Goal: Obtain resource: Download file/media

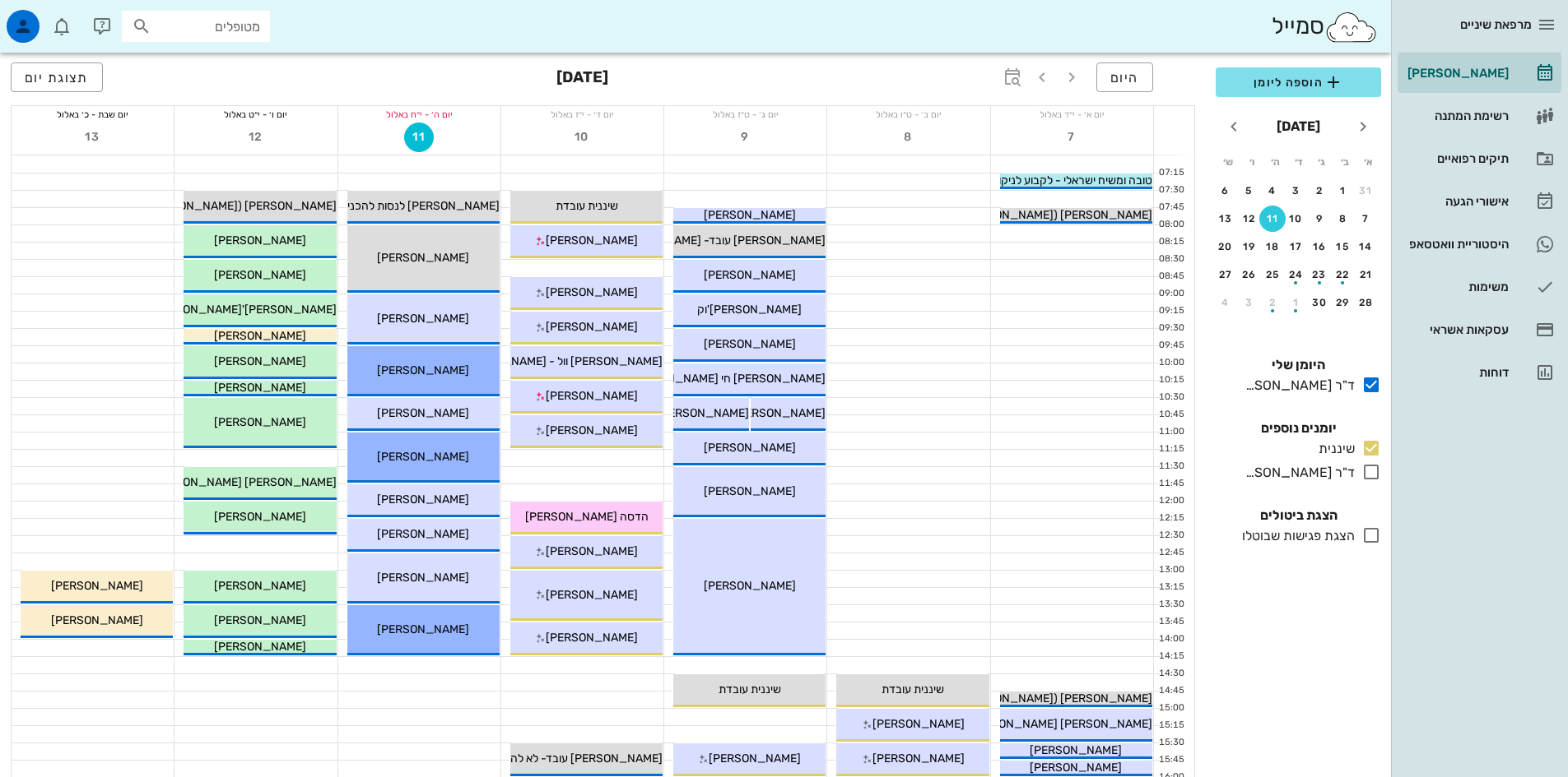
scroll to position [467, 0]
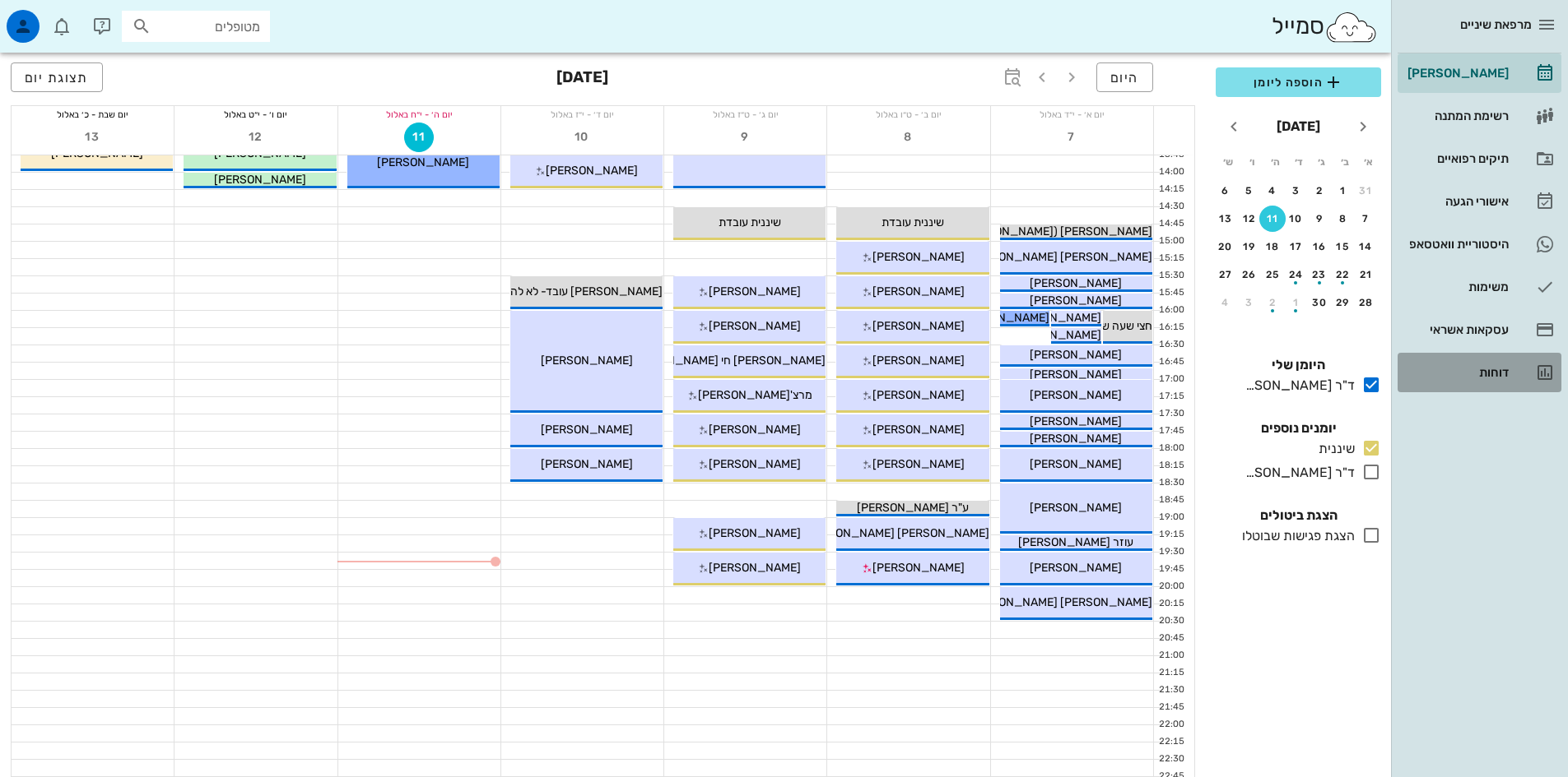
click at [1500, 374] on div "דוחות" at bounding box center [1457, 373] width 105 height 13
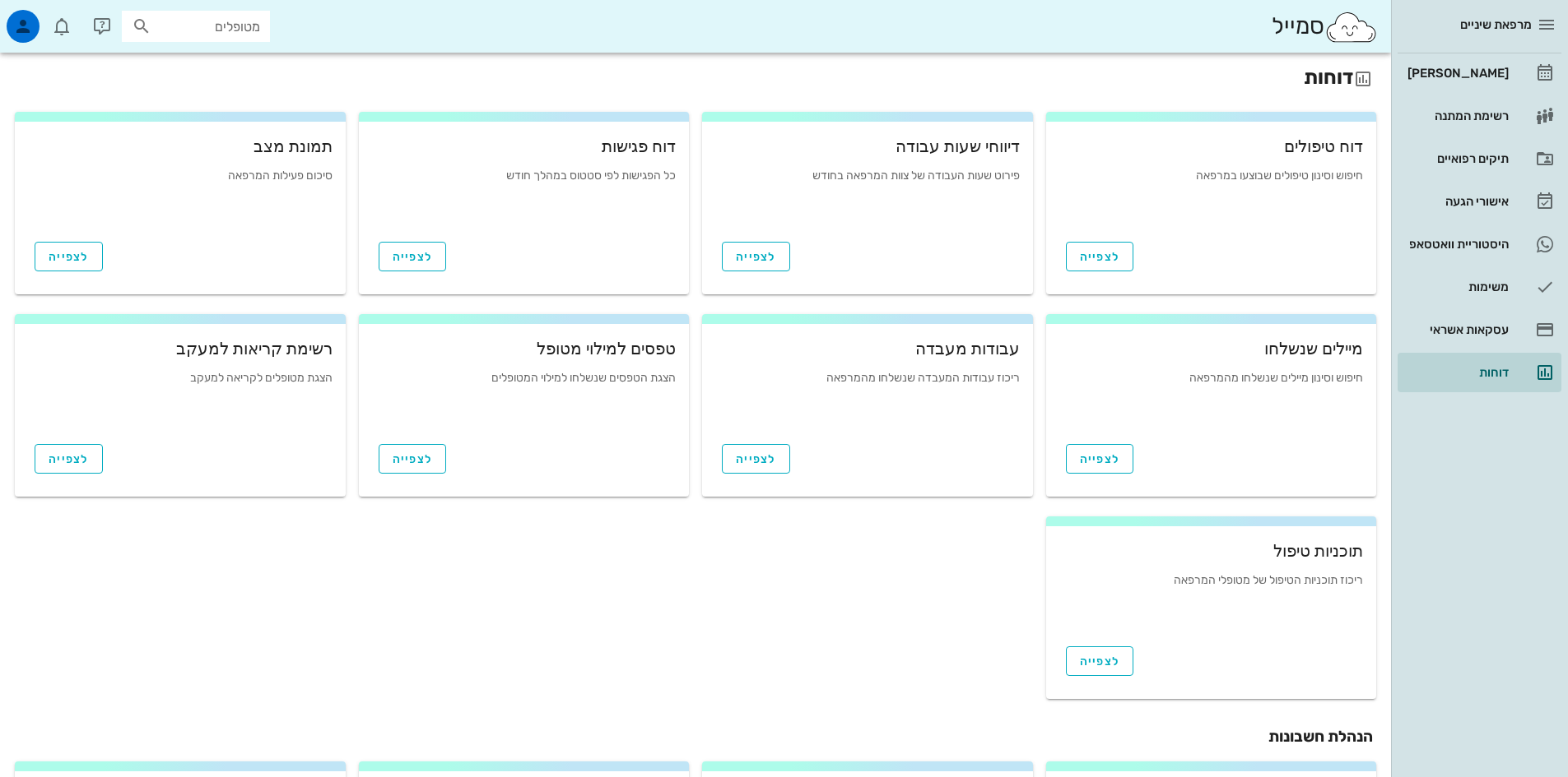
scroll to position [439, 0]
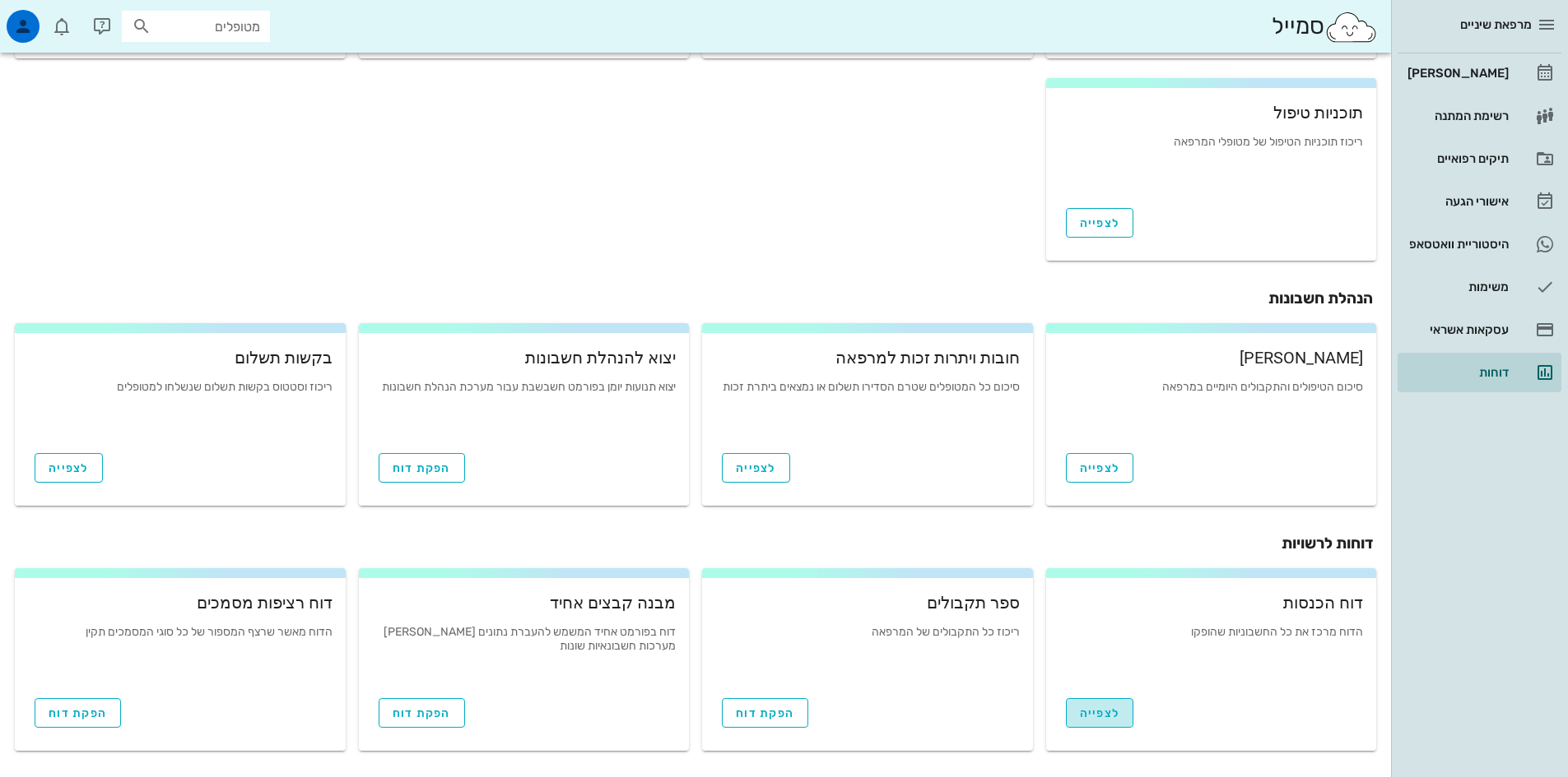
click at [1089, 711] on span "לצפייה" at bounding box center [1100, 714] width 41 height 14
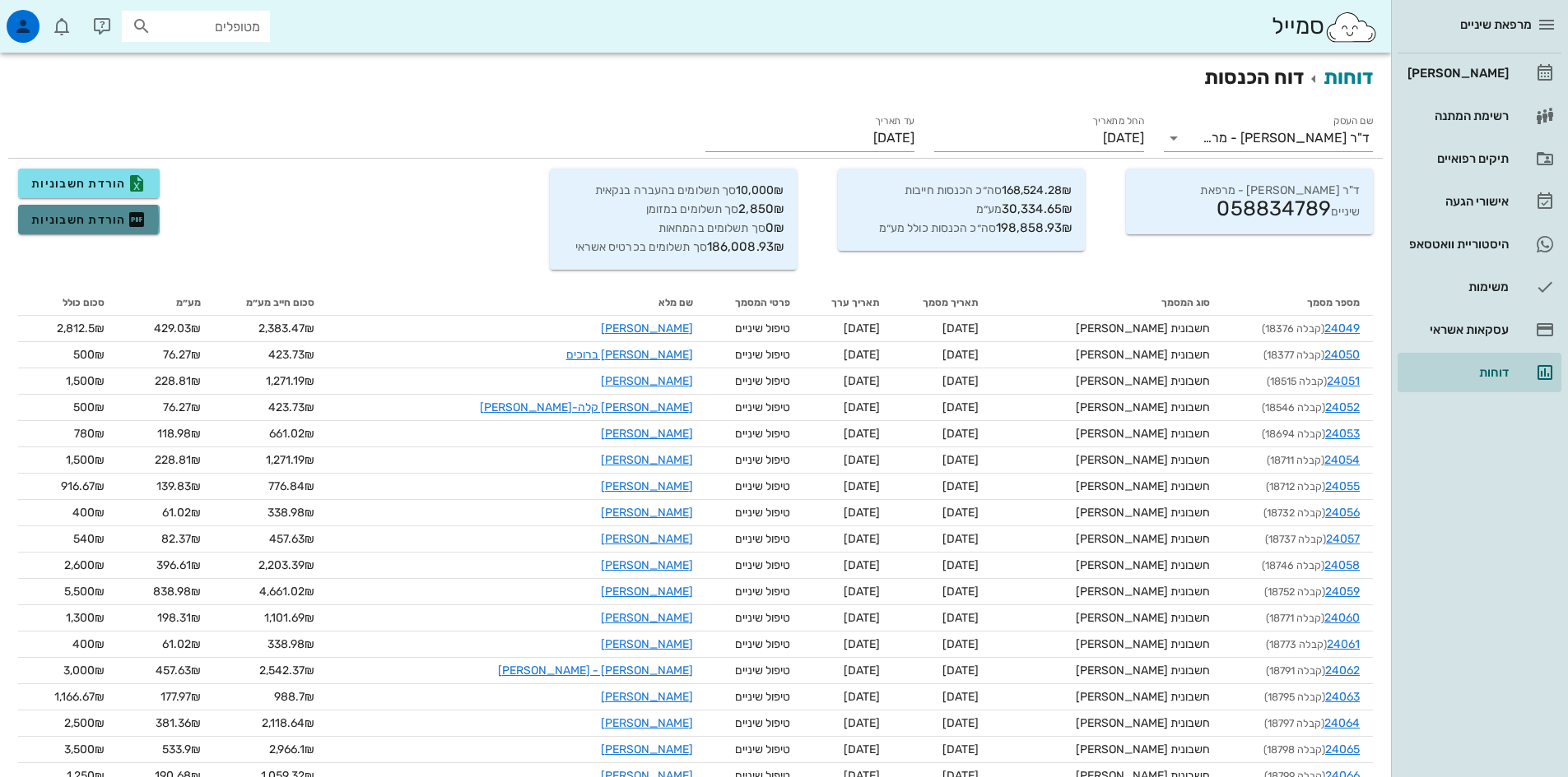
click at [85, 216] on span "הורדת חשבוניות" at bounding box center [89, 219] width 116 height 19
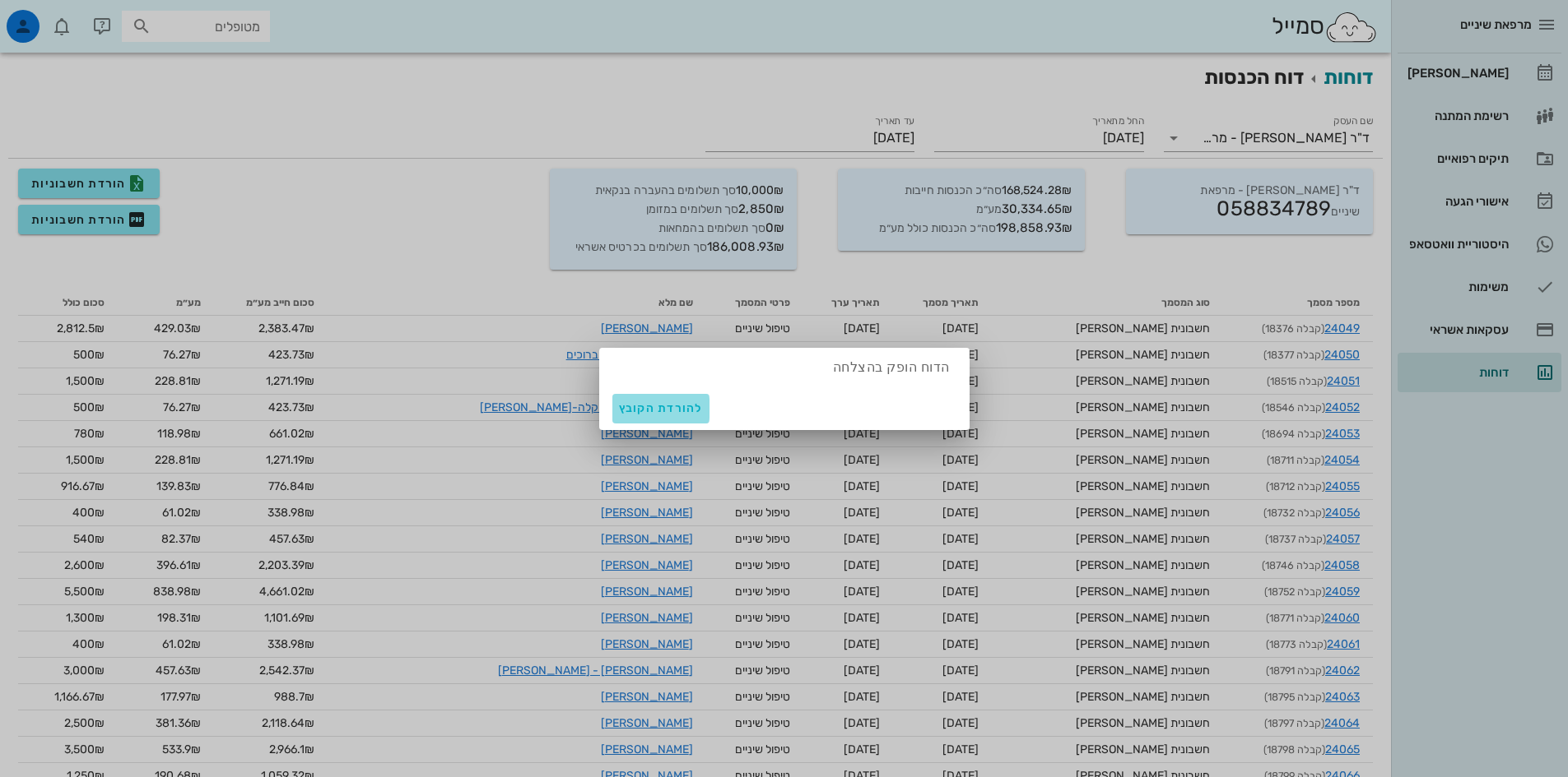
click at [657, 408] on span "להורדת הקובץ" at bounding box center [660, 408] width 84 height 14
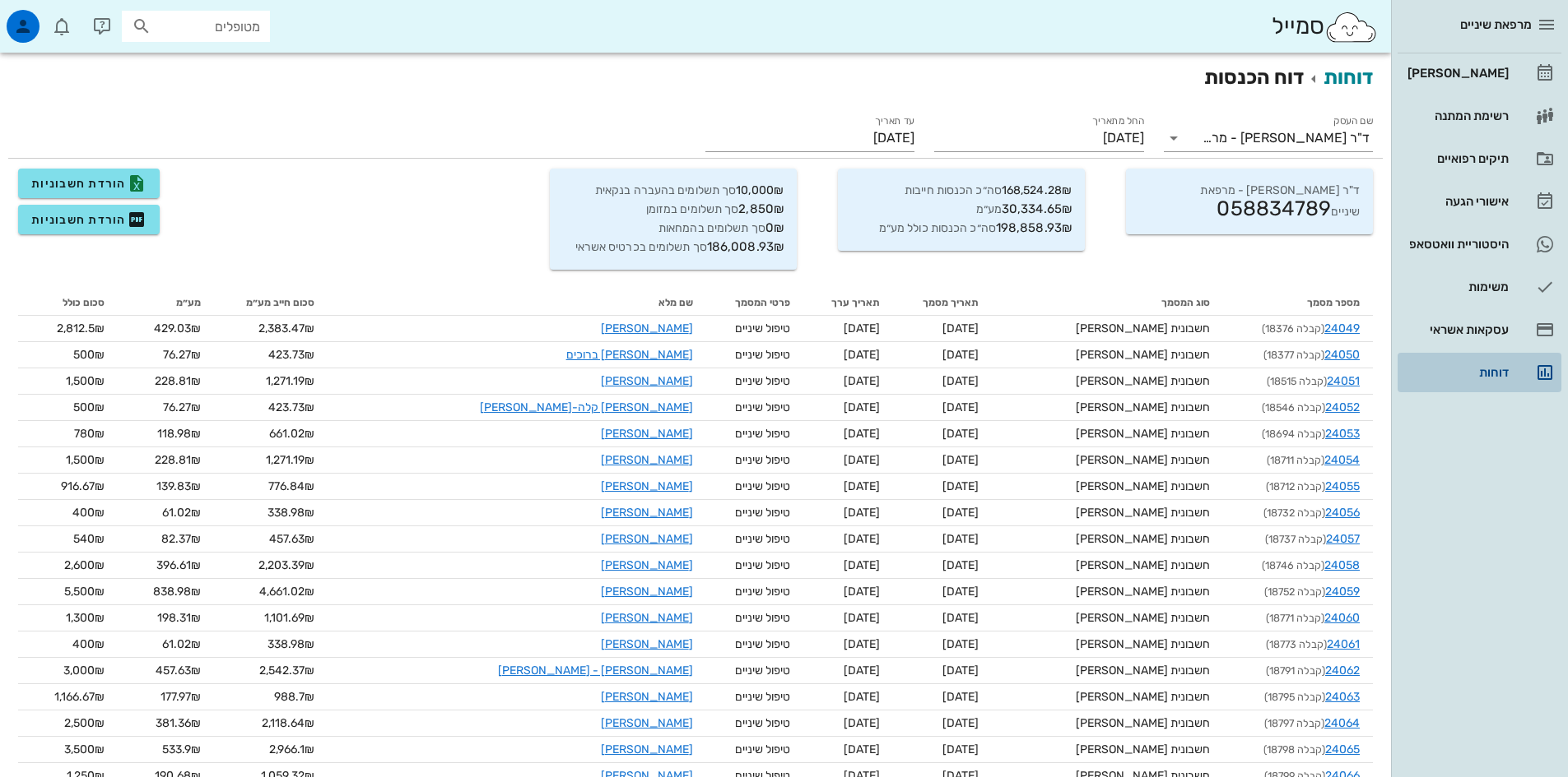
click at [1493, 367] on div "דוחות" at bounding box center [1457, 373] width 105 height 13
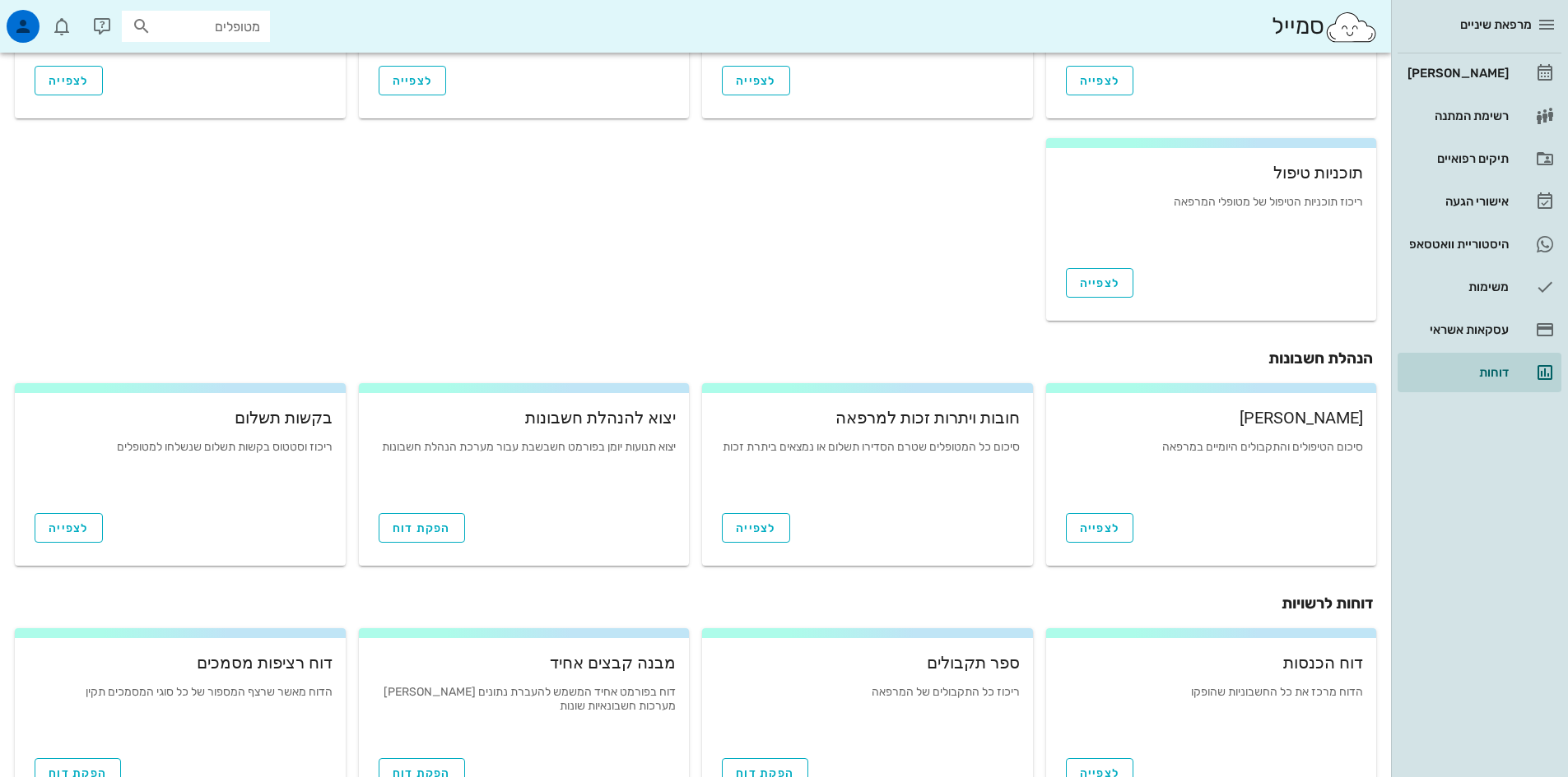
scroll to position [412, 0]
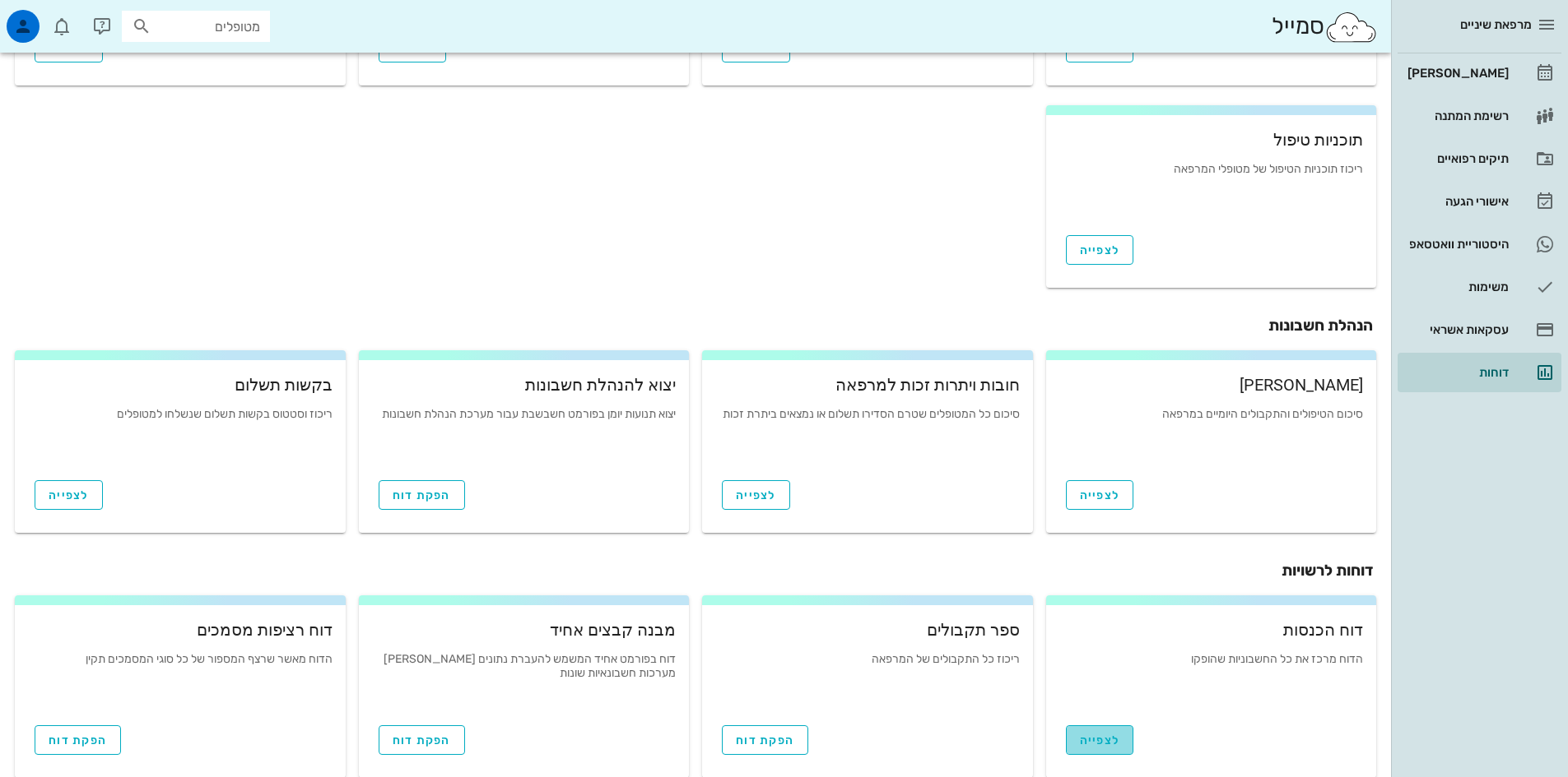
click at [1108, 737] on span "לצפייה" at bounding box center [1100, 741] width 41 height 14
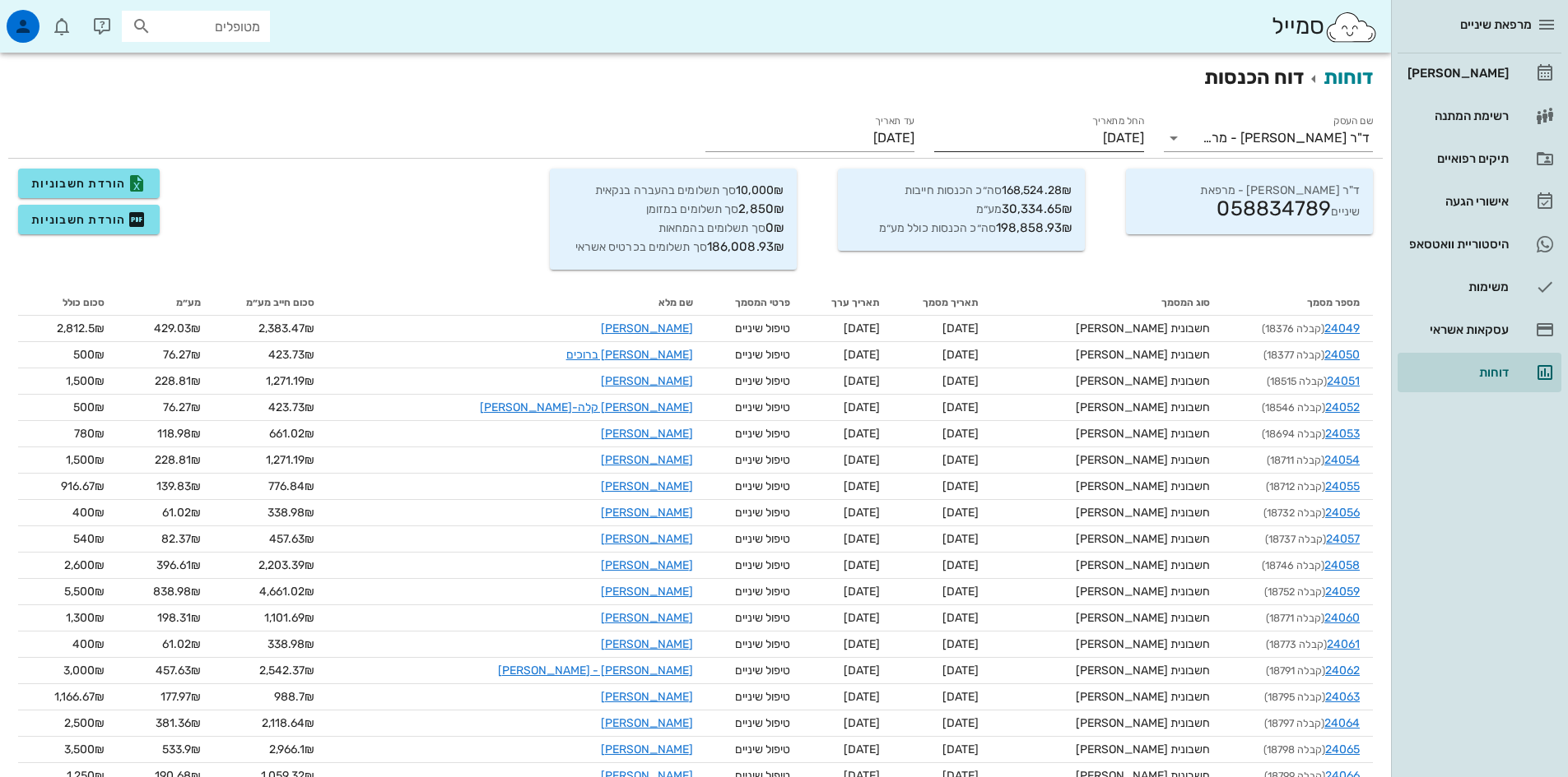
click at [1086, 136] on input "[DATE]" at bounding box center [1039, 138] width 209 height 26
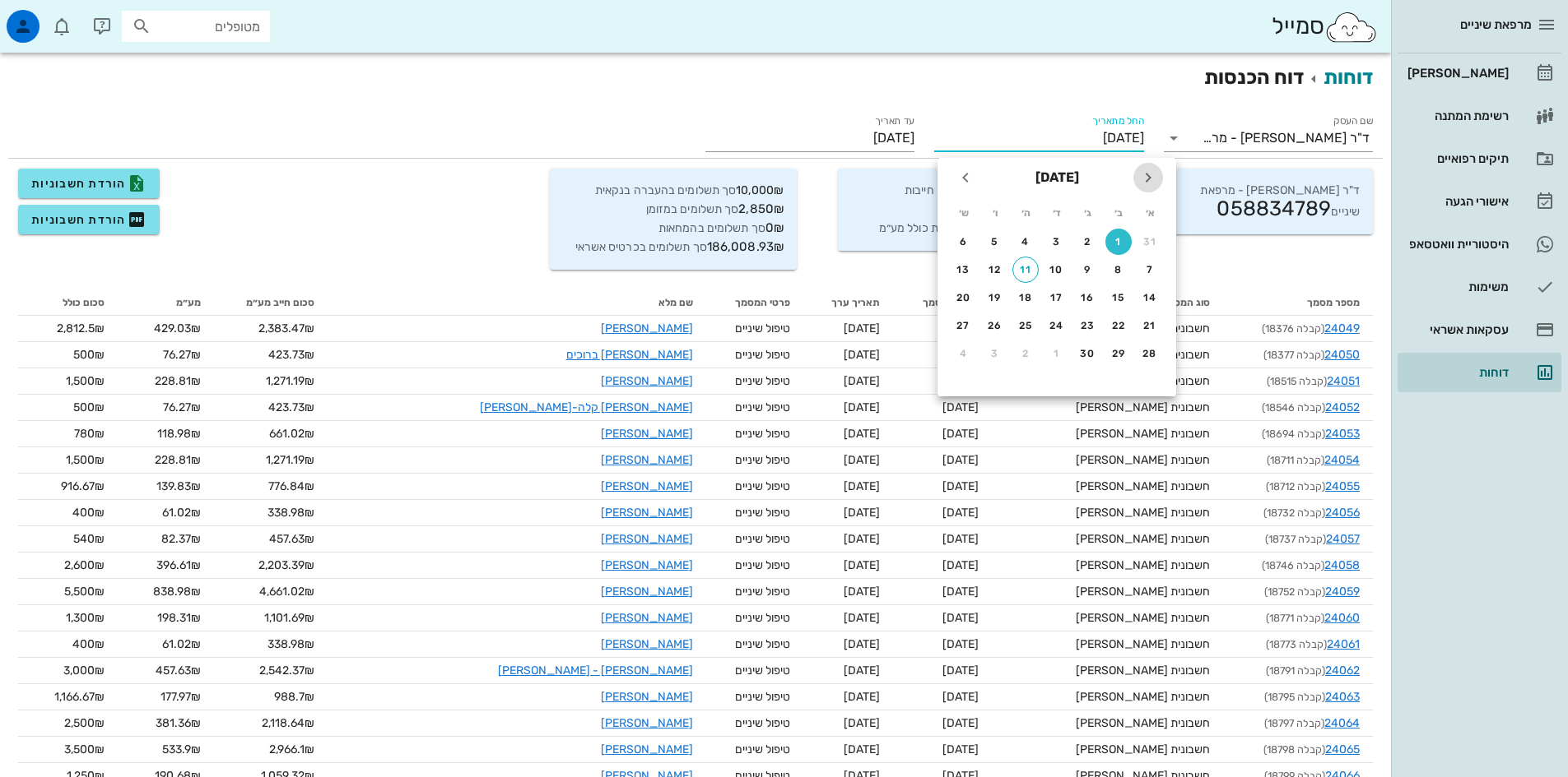
click at [1149, 179] on icon "חודש שעבר" at bounding box center [1148, 177] width 19 height 19
click at [996, 247] on div "1" at bounding box center [994, 242] width 26 height 12
type input "[DATE]"
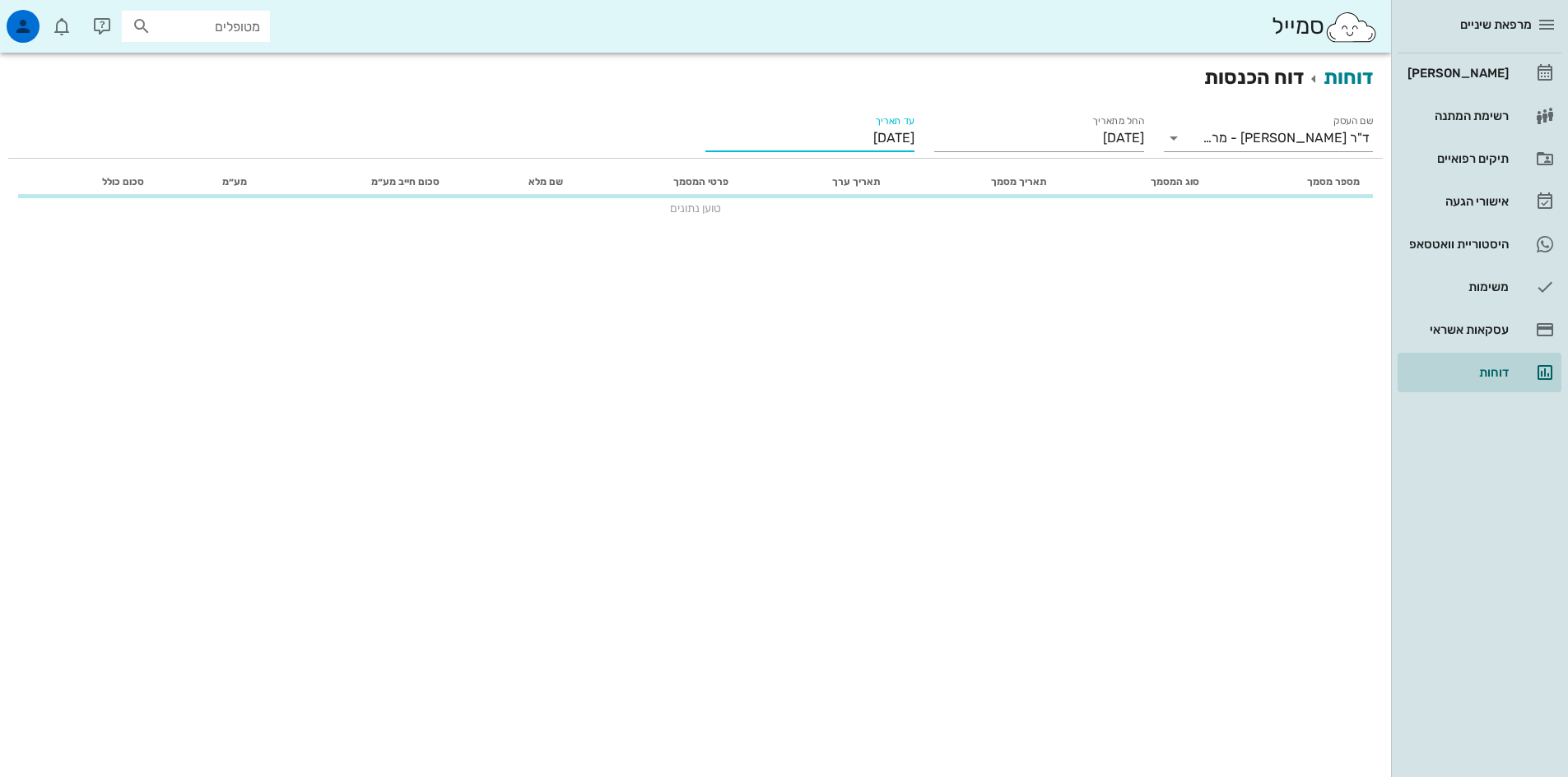
click at [865, 140] on input "[DATE]" at bounding box center [810, 138] width 209 height 26
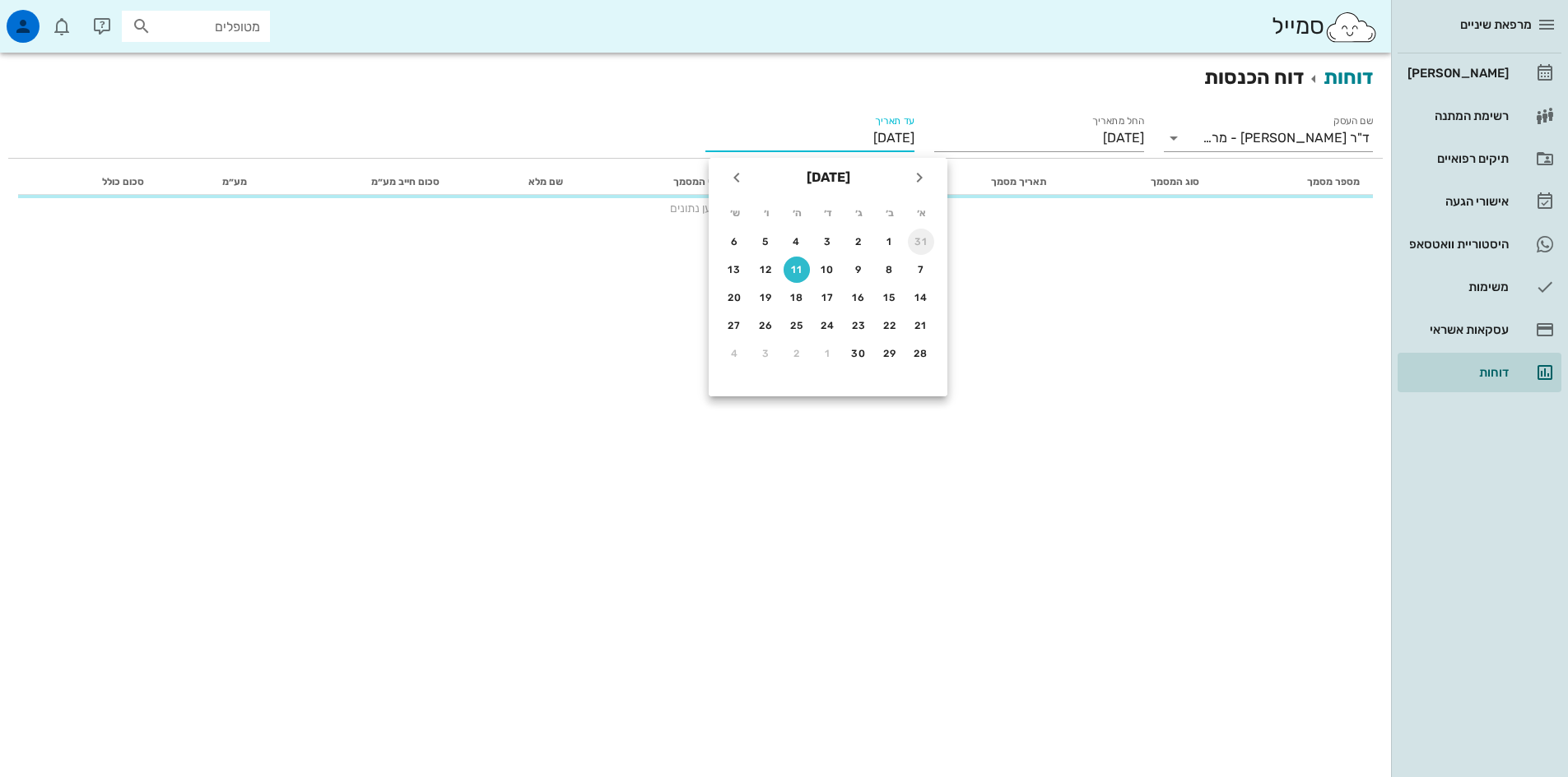
click at [920, 240] on div "31" at bounding box center [921, 242] width 26 height 12
type input "[DATE]"
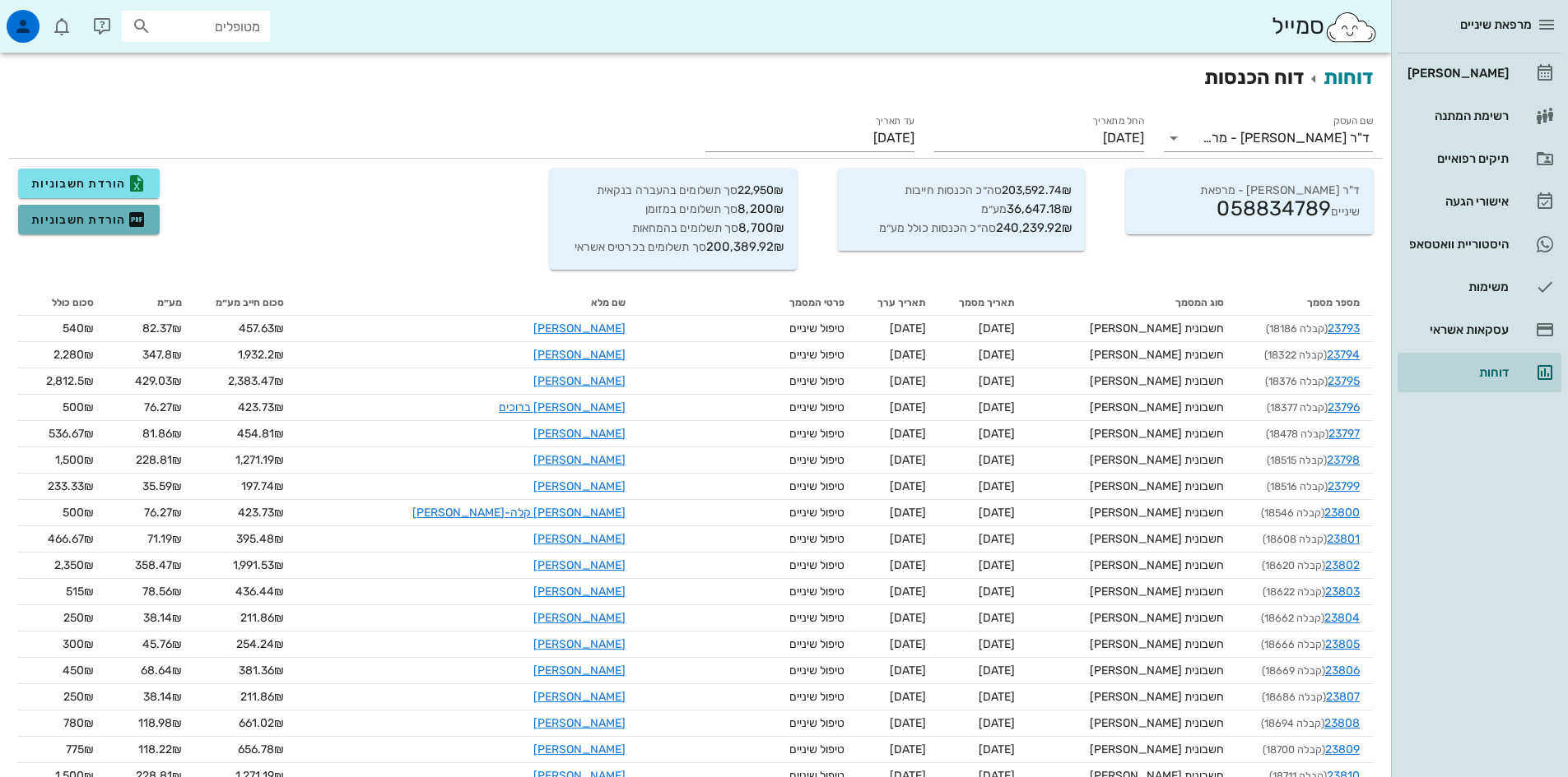
click at [65, 221] on span "הורדת חשבוניות" at bounding box center [89, 219] width 116 height 19
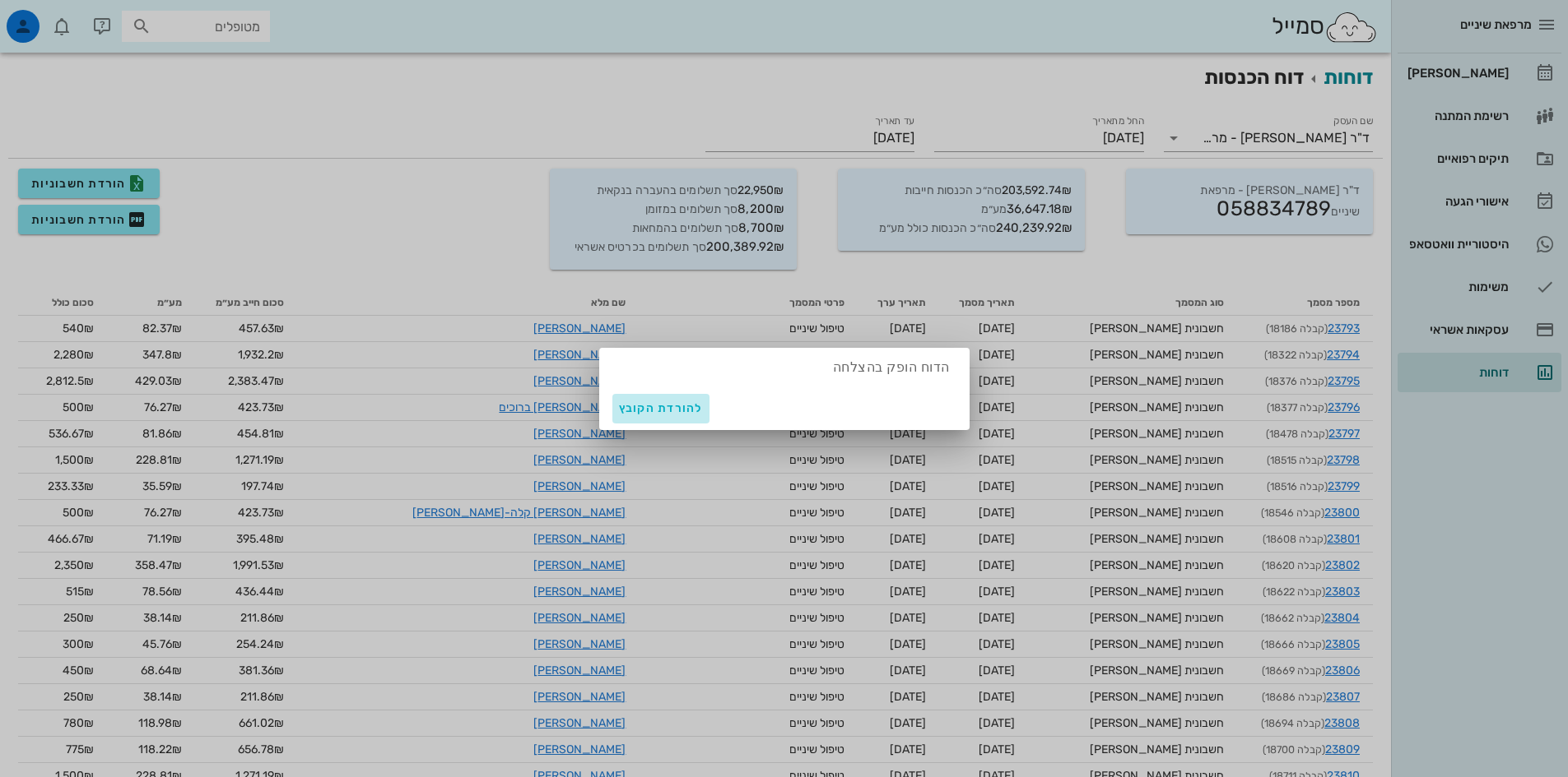
click at [644, 407] on span "להורדת הקובץ" at bounding box center [660, 408] width 84 height 14
